Goal: Find contact information: Find contact information

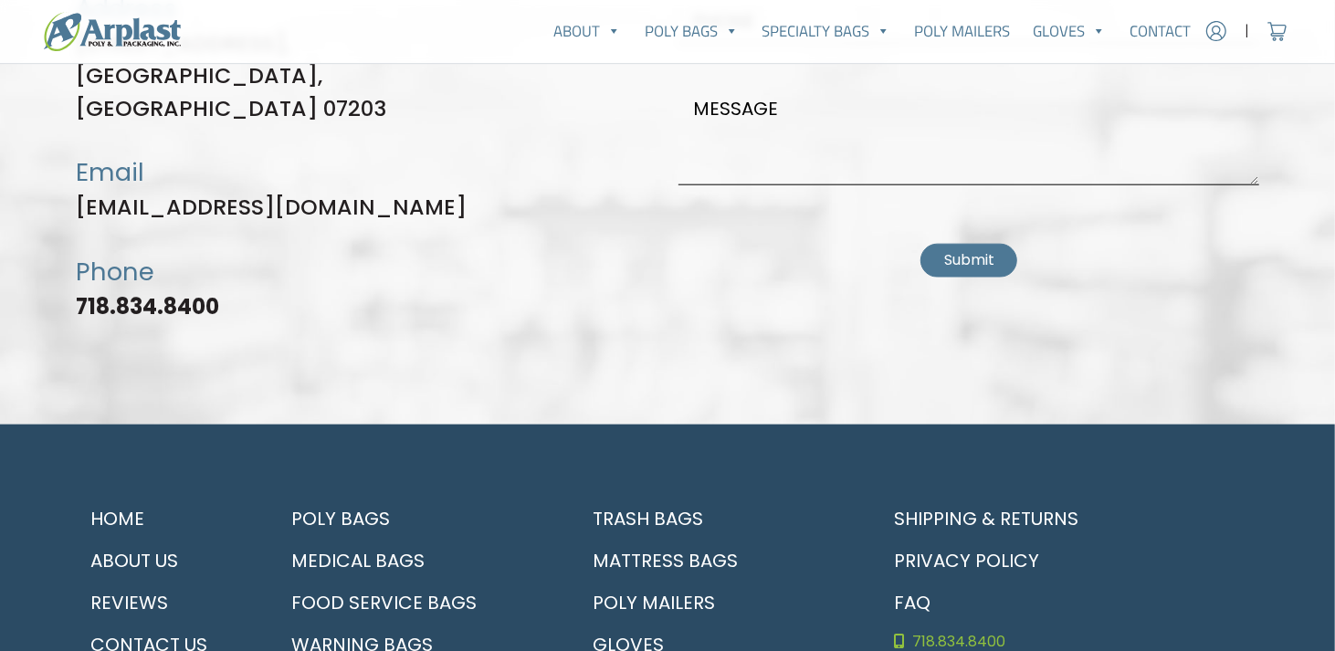
scroll to position [5386, 0]
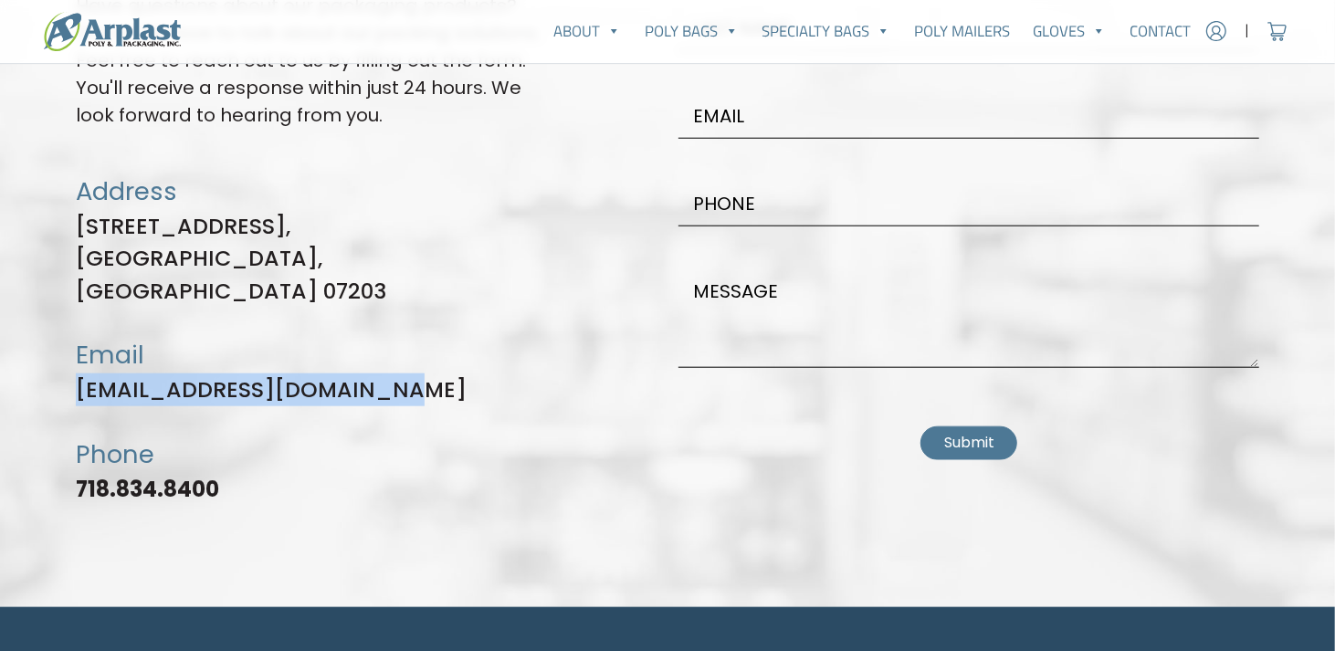
drag, startPoint x: 65, startPoint y: 364, endPoint x: 391, endPoint y: 365, distance: 325.9
click at [400, 361] on div "Let's Get In Touch Have questions about our packaging products? Great! We love …" at bounding box center [316, 220] width 502 height 601
drag, startPoint x: 284, startPoint y: 348, endPoint x: 251, endPoint y: 309, distance: 50.5
click at [285, 374] on link "[EMAIL_ADDRESS][DOMAIN_NAME]" at bounding box center [271, 389] width 391 height 30
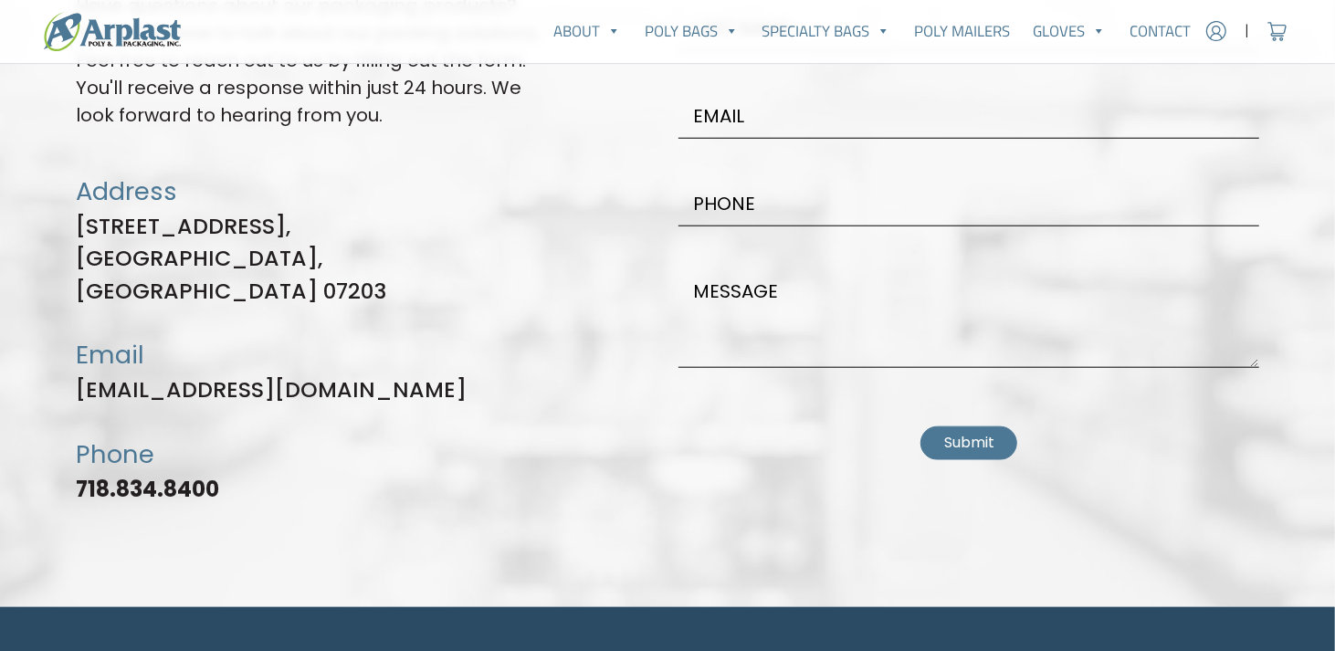
click at [189, 217] on p "[STREET_ADDRESS]" at bounding box center [316, 259] width 480 height 98
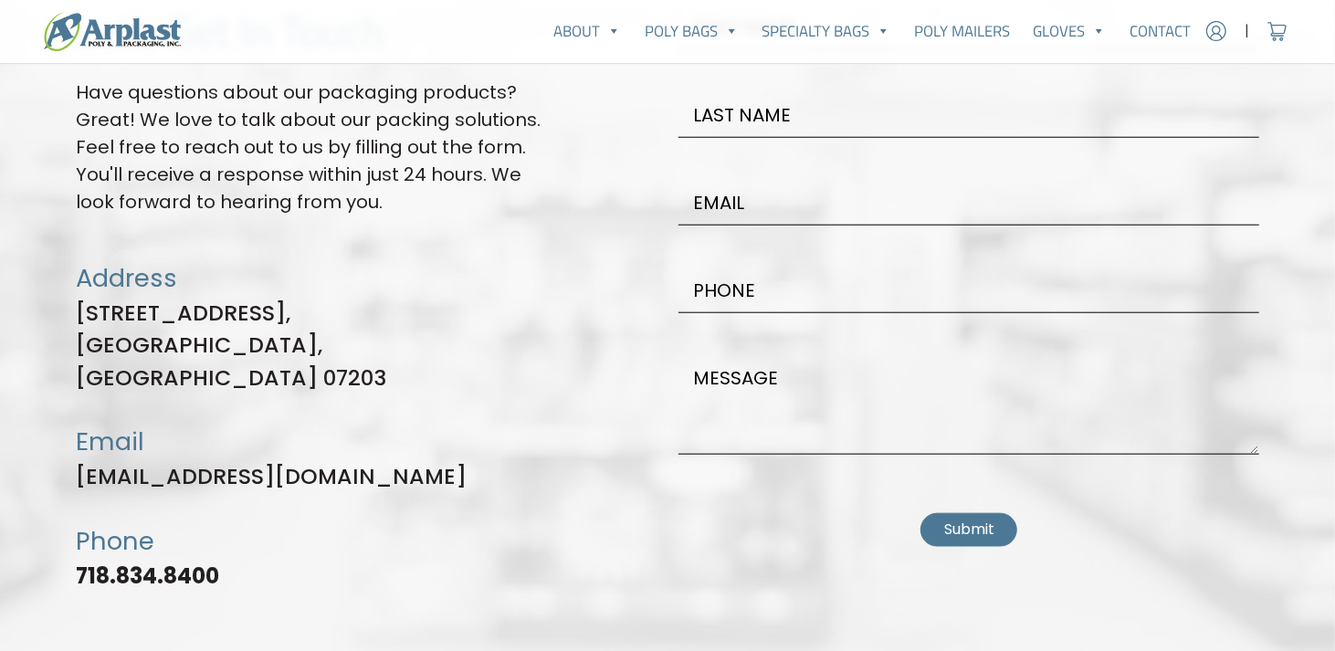
scroll to position [5203, 0]
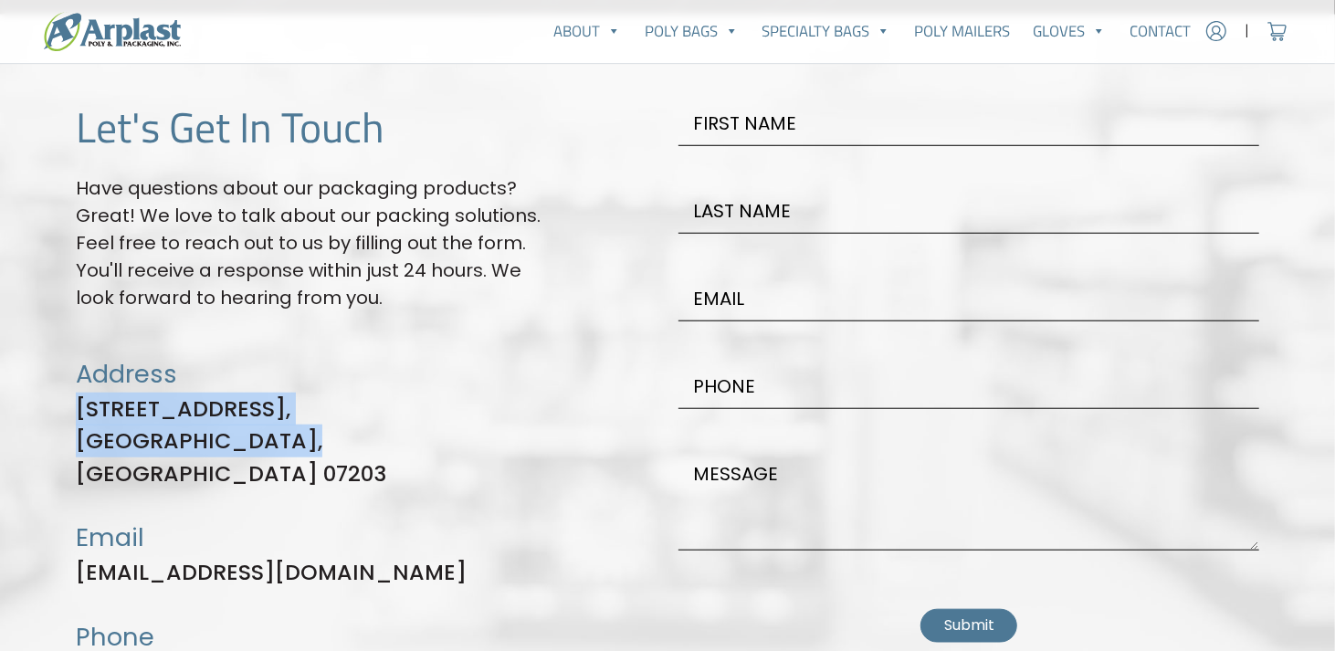
drag, startPoint x: 76, startPoint y: 407, endPoint x: 295, endPoint y: 444, distance: 222.1
click at [295, 444] on p "[STREET_ADDRESS]" at bounding box center [316, 442] width 480 height 98
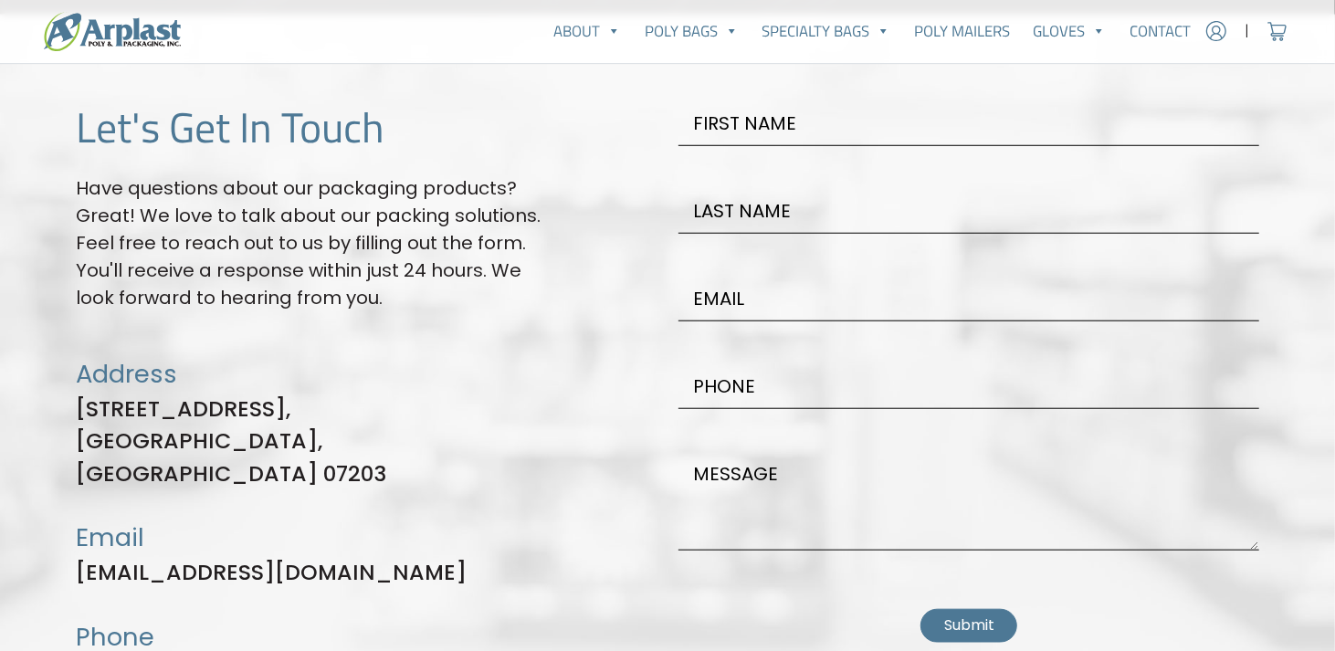
click at [621, 304] on div "Let's Get In Touch Have questions about our packaging products? Great! We love …" at bounding box center [667, 380] width 1205 height 644
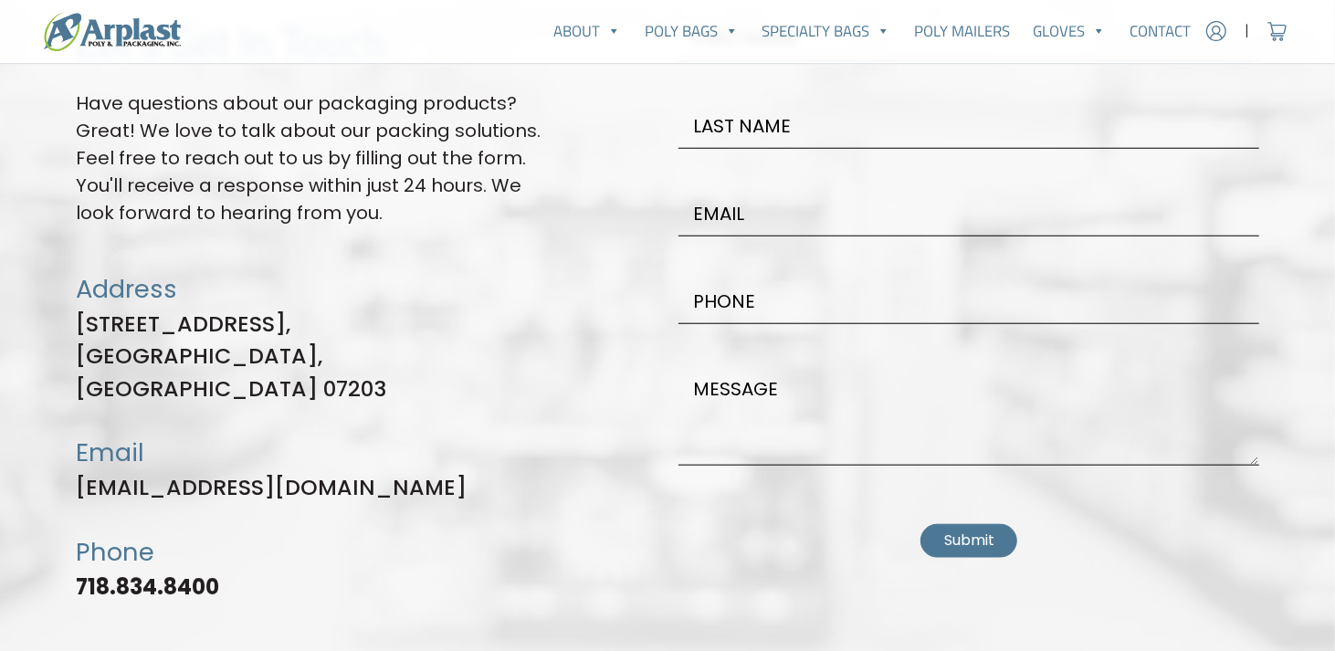
scroll to position [5386, 0]
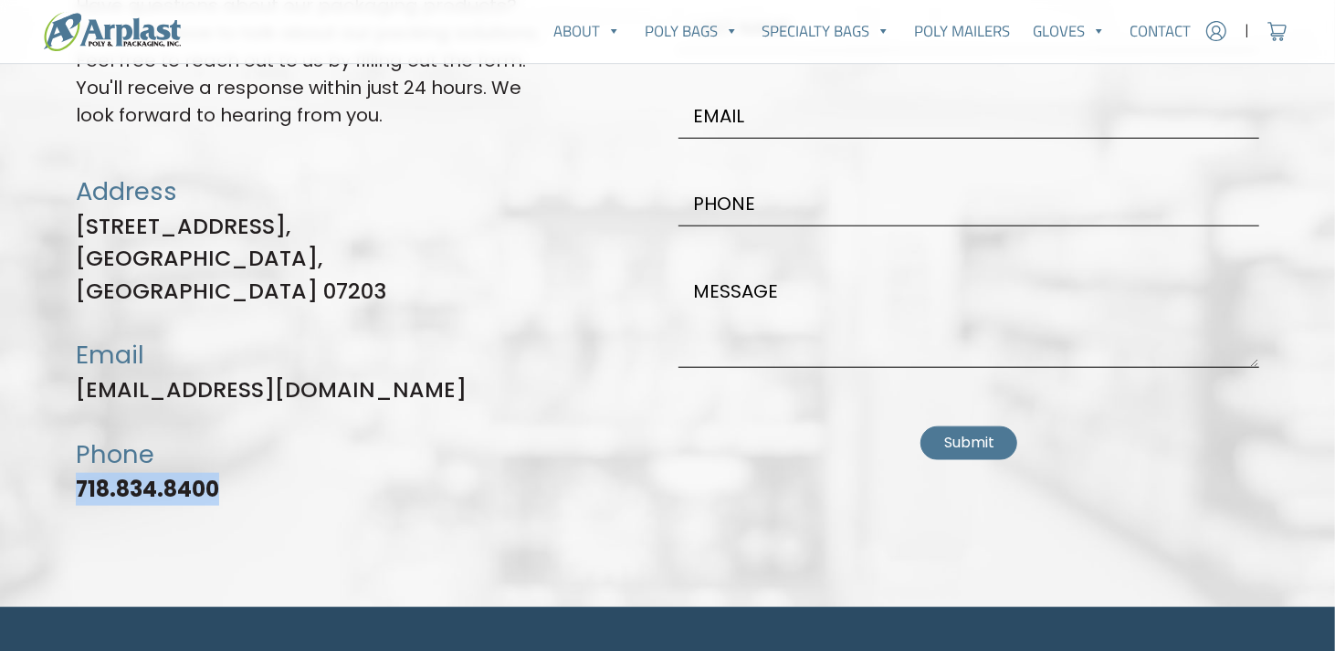
drag, startPoint x: 243, startPoint y: 455, endPoint x: 47, endPoint y: 454, distance: 196.3
click at [47, 453] on section "Let's Get In Touch Have questions about our packaging products? Great! We love …" at bounding box center [667, 220] width 1335 height 776
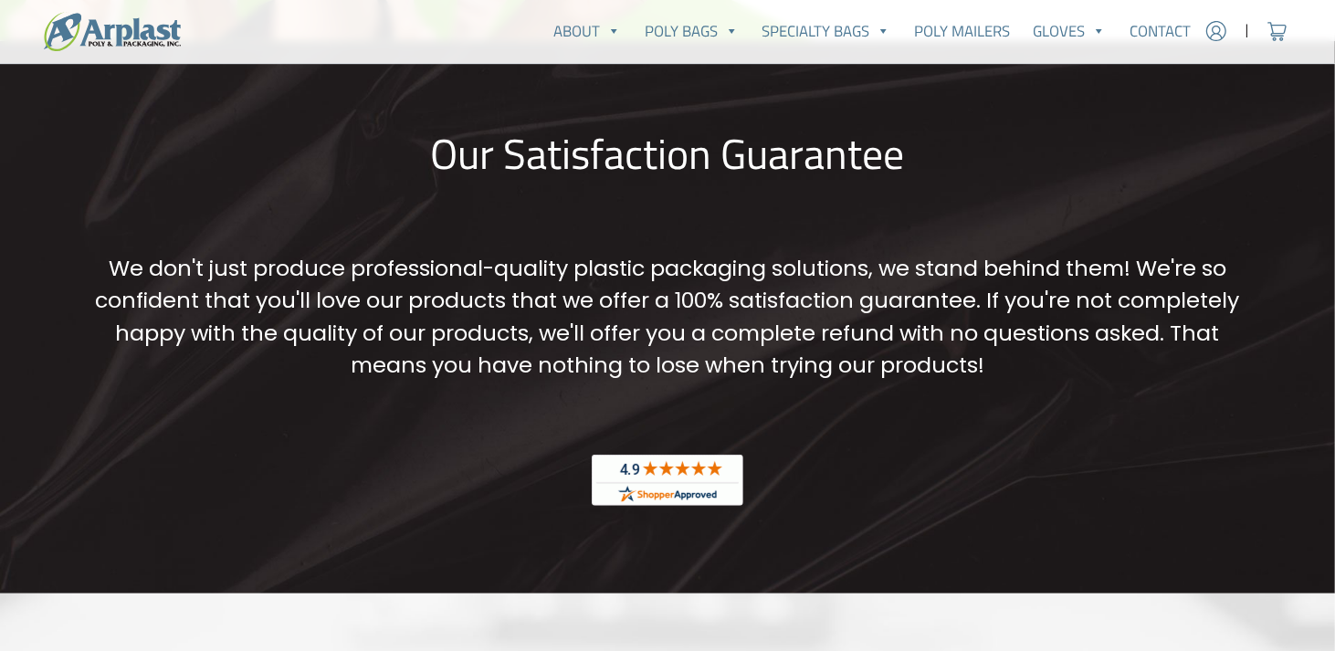
scroll to position [4564, 0]
